Goal: Transaction & Acquisition: Purchase product/service

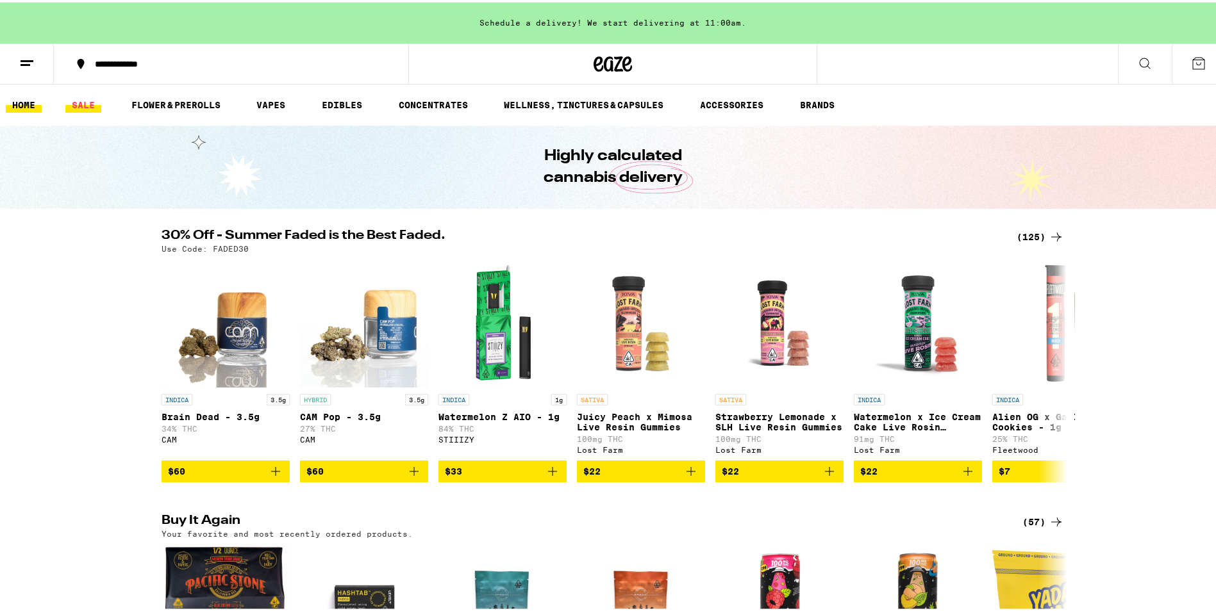
click at [80, 103] on link "SALE" at bounding box center [83, 102] width 36 height 15
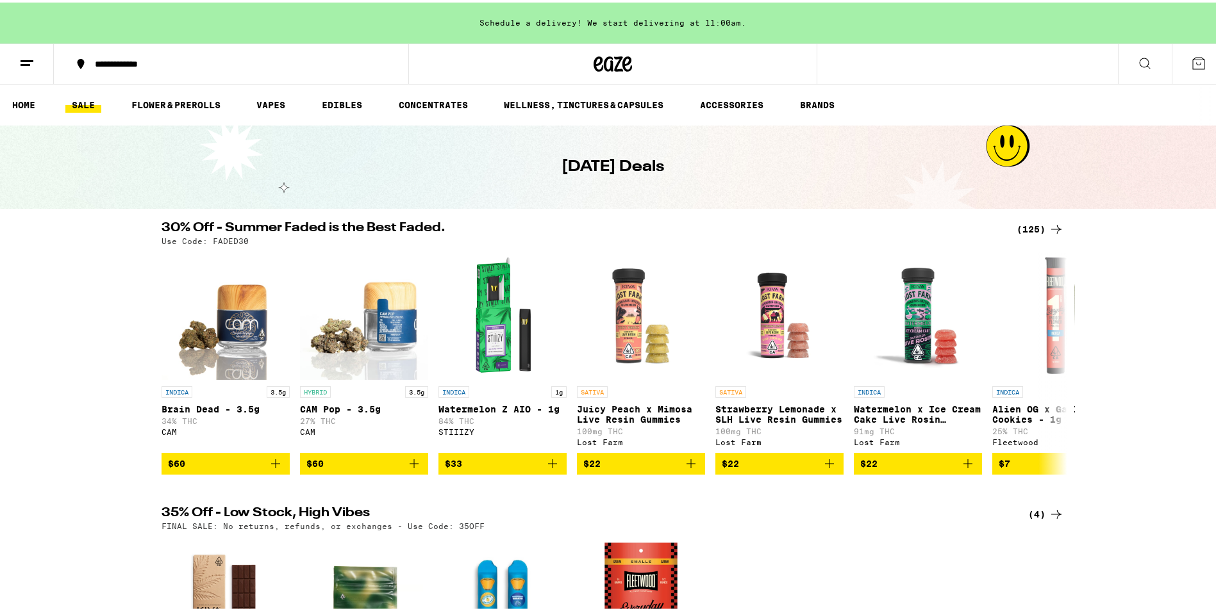
click at [1049, 226] on icon at bounding box center [1056, 226] width 15 height 15
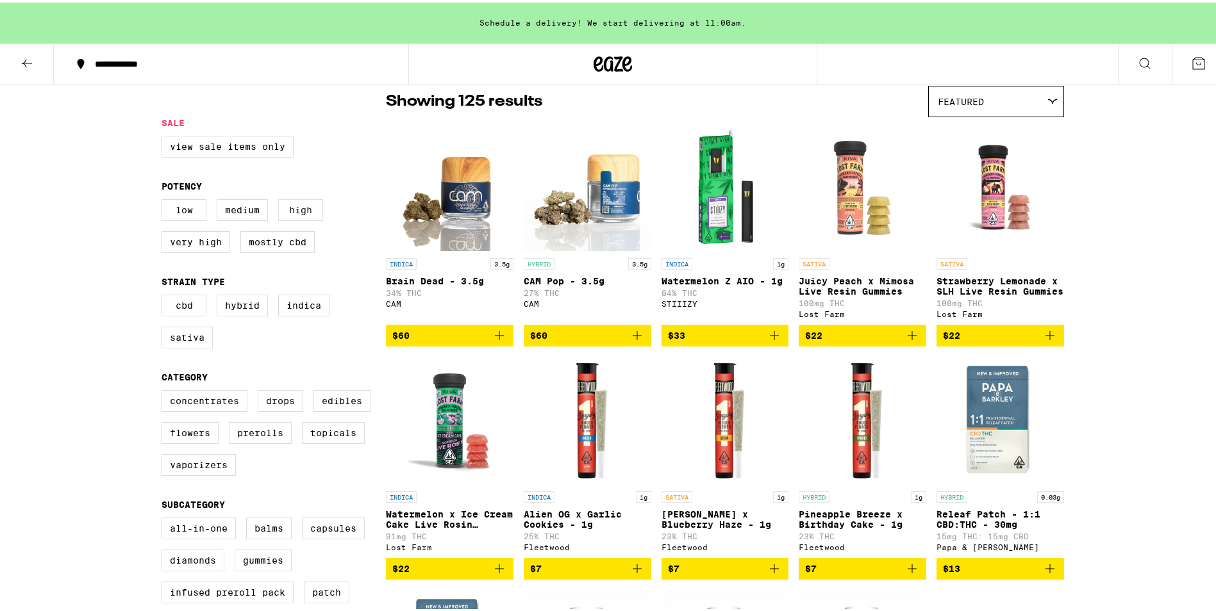
scroll to position [192, 0]
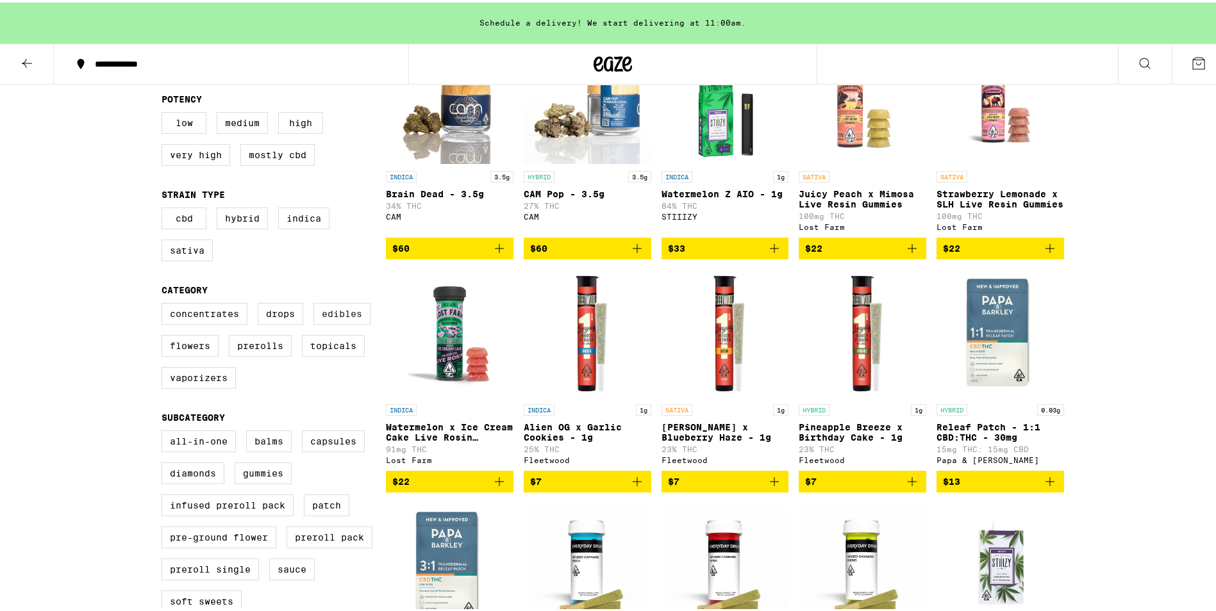
click at [342, 322] on label "Edibles" at bounding box center [341, 312] width 57 height 22
click at [165, 303] on input "Edibles" at bounding box center [164, 303] width 1 height 1
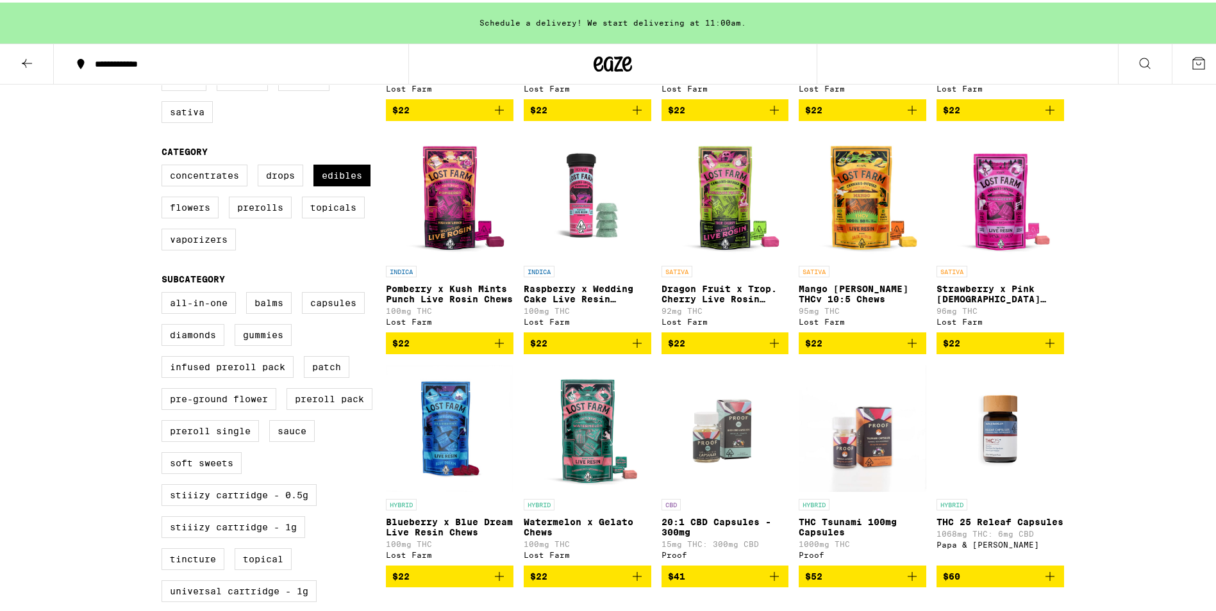
scroll to position [128, 0]
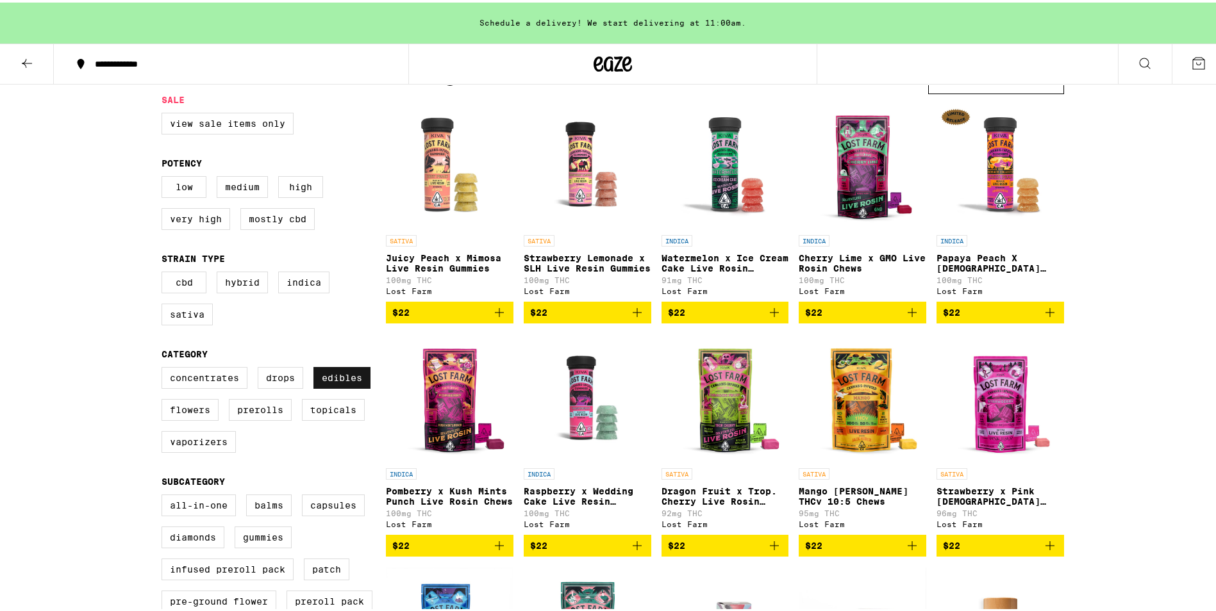
click at [340, 386] on label "Edibles" at bounding box center [341, 376] width 57 height 22
click at [165, 367] on input "Edibles" at bounding box center [164, 367] width 1 height 1
checkbox input "false"
